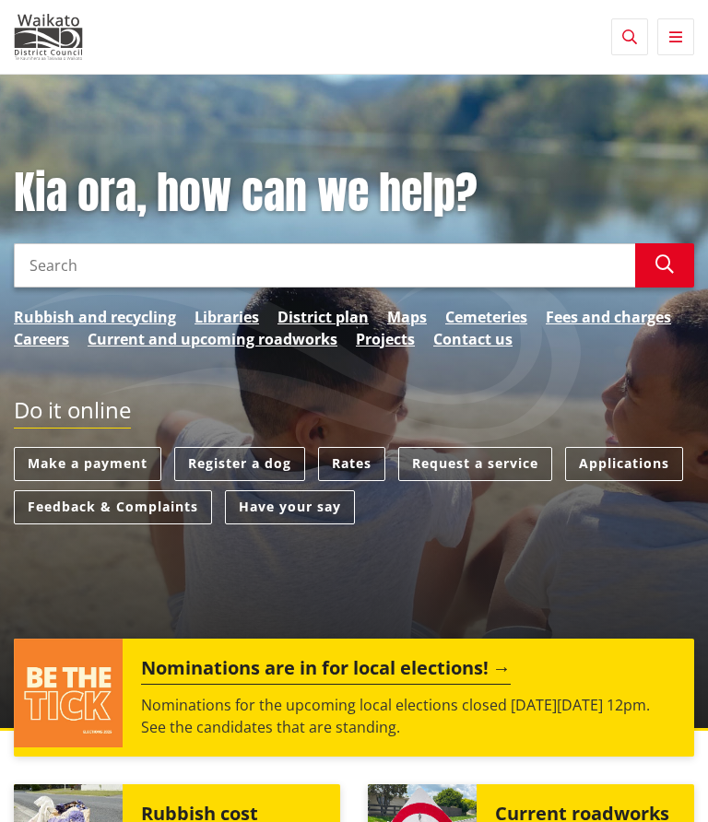
click at [242, 464] on link "Register a dog" at bounding box center [239, 464] width 131 height 34
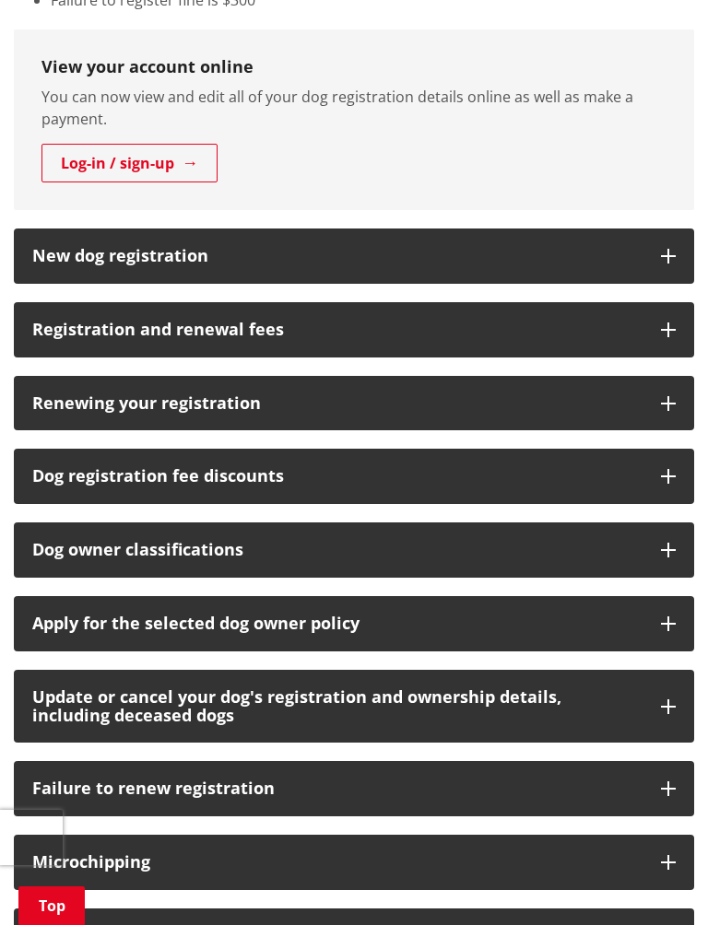
scroll to position [821, 0]
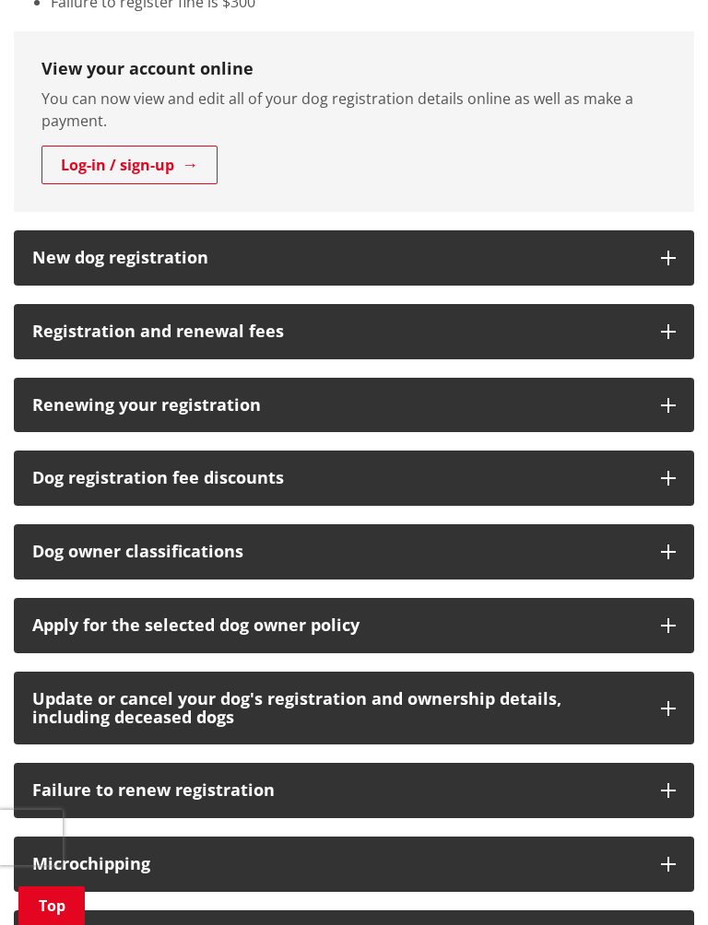
click at [215, 398] on h3 "Renewing your registration" at bounding box center [337, 405] width 610 height 18
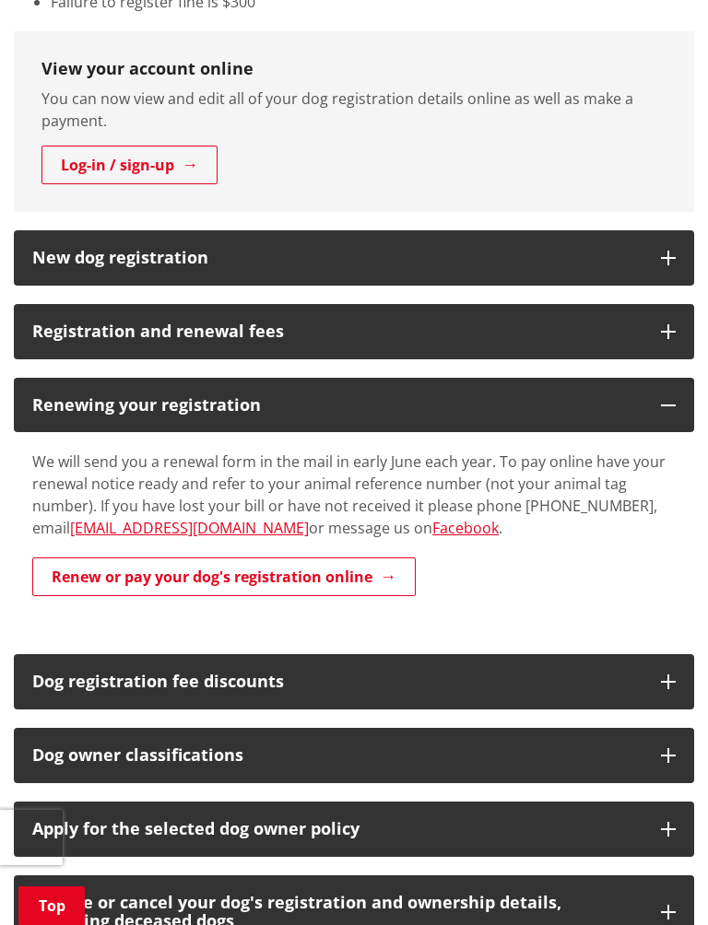
click at [186, 331] on h3 "Registration and renewal fees" at bounding box center [337, 332] width 610 height 18
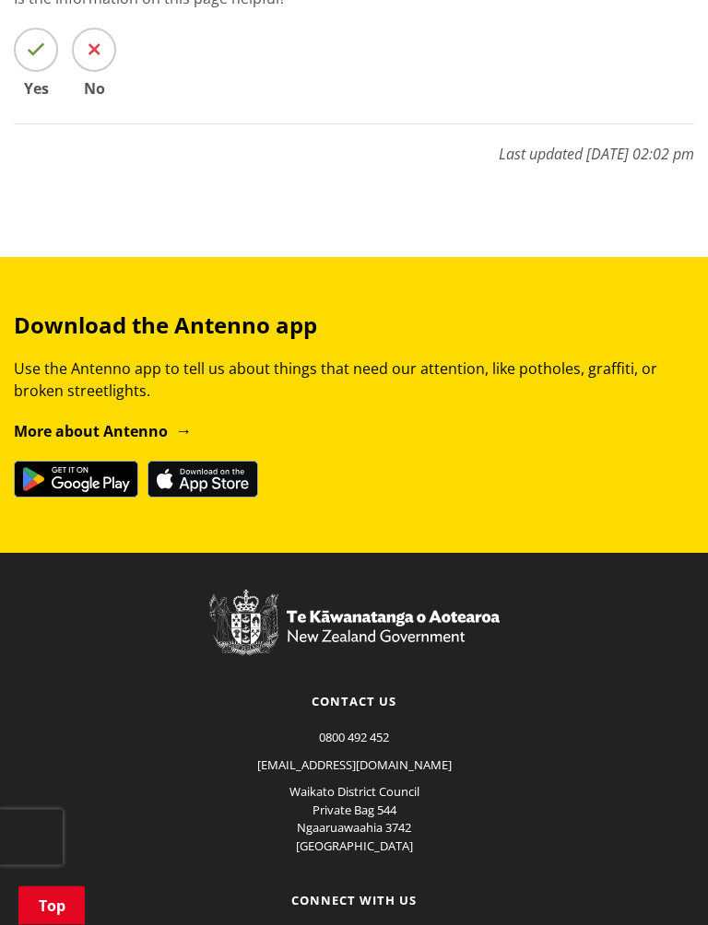
scroll to position [4776, 0]
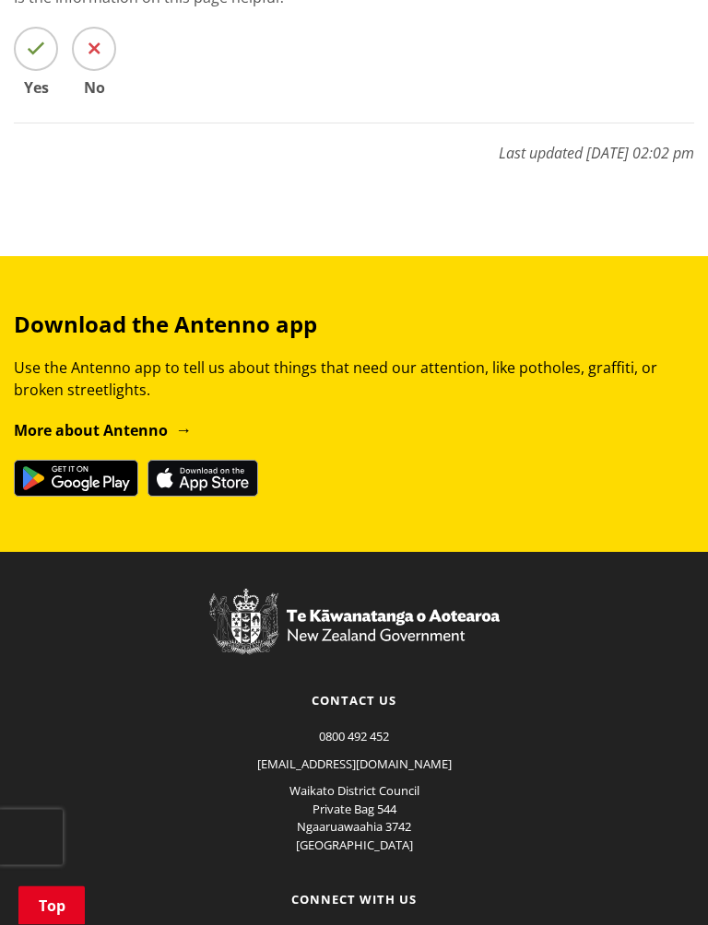
click at [365, 783] on p "Waikato District Council Private Bag 544 Ngaaruawaahia 3742 New Zealand" at bounding box center [354, 819] width 680 height 72
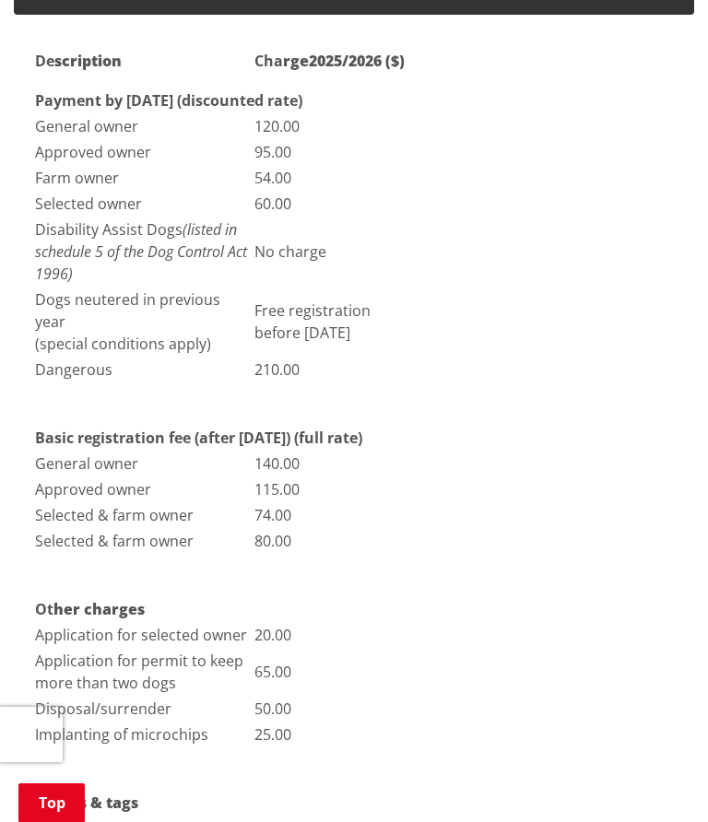
scroll to position [1164, 0]
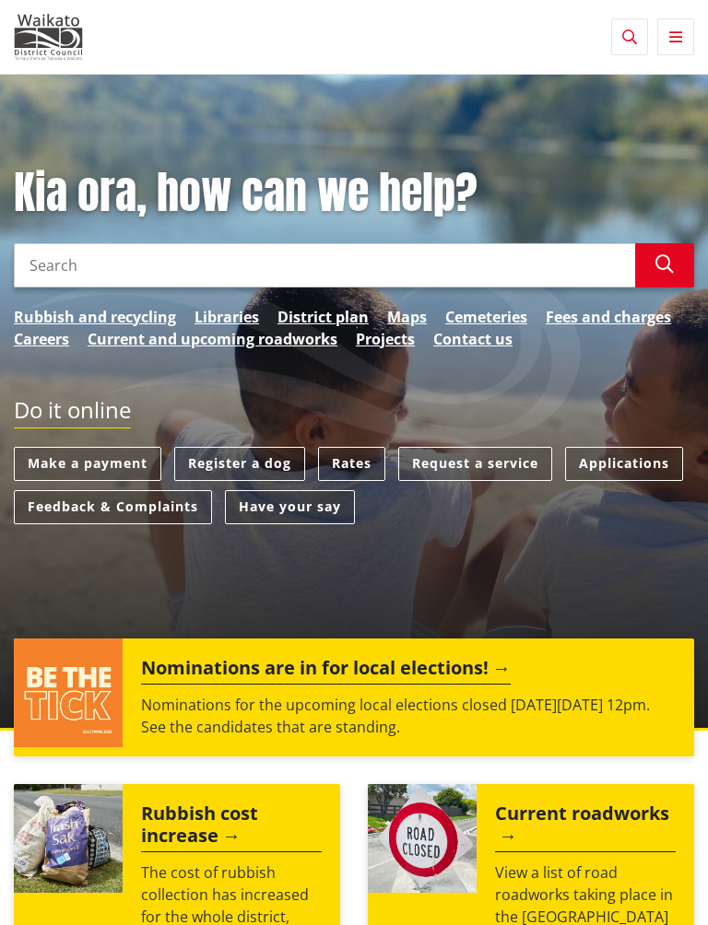
click at [470, 345] on link "Contact us" at bounding box center [472, 339] width 79 height 22
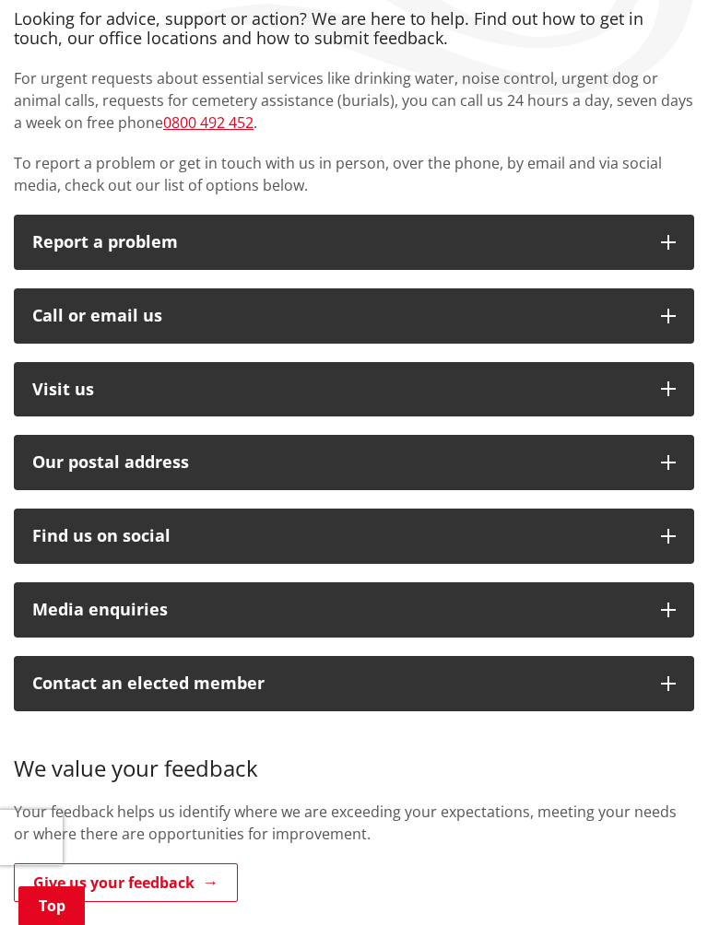
scroll to position [218, 0]
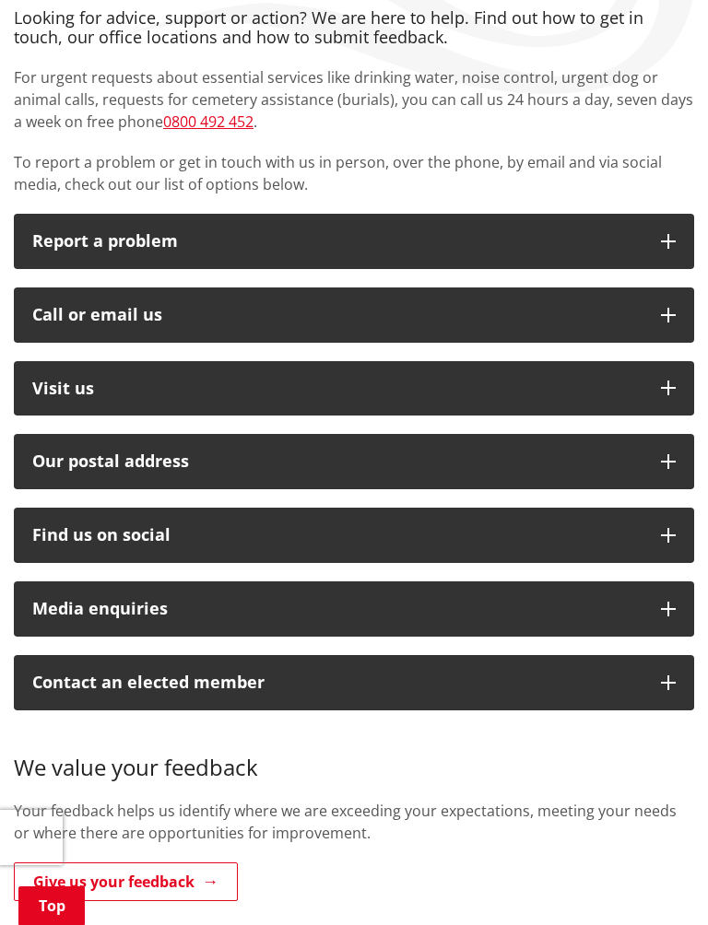
click at [82, 388] on p "Visit us" at bounding box center [337, 389] width 610 height 18
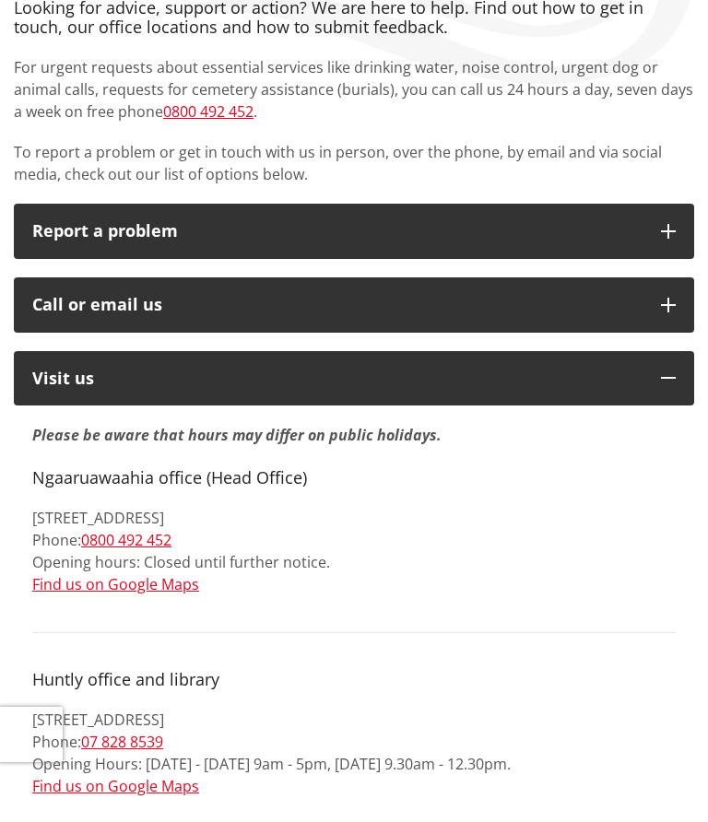
scroll to position [0, 0]
